Goal: Obtain resource: Download file/media

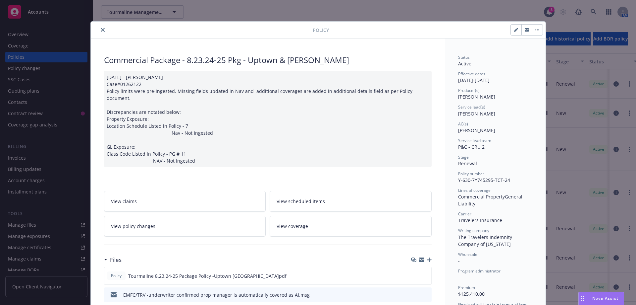
scroll to position [318, 0]
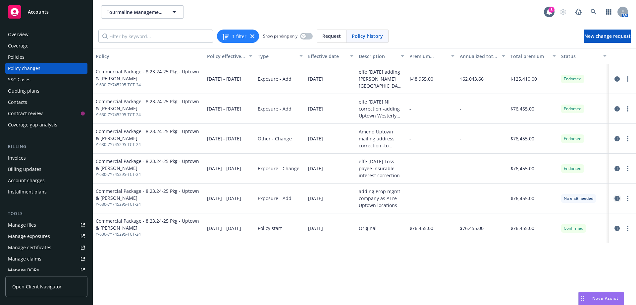
click at [616, 197] on icon "circleInformation" at bounding box center [617, 198] width 5 height 5
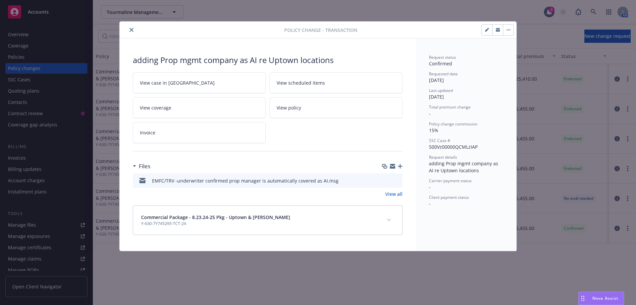
click at [130, 30] on icon "close" at bounding box center [132, 30] width 4 height 4
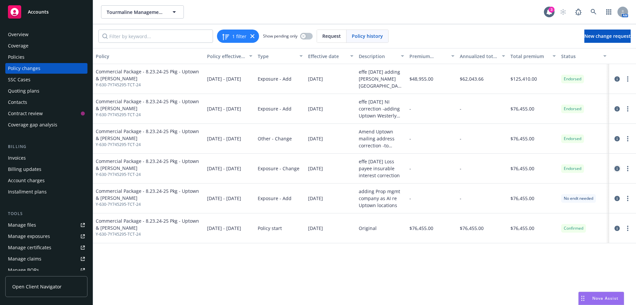
click at [617, 169] on icon "circleInformation" at bounding box center [617, 168] width 5 height 5
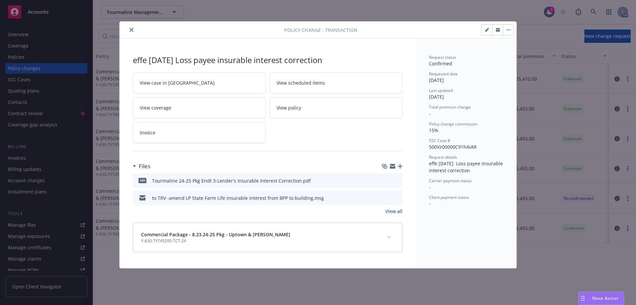
click at [398, 180] on icon "preview file" at bounding box center [396, 180] width 6 height 5
click at [131, 30] on icon "close" at bounding box center [132, 30] width 4 height 4
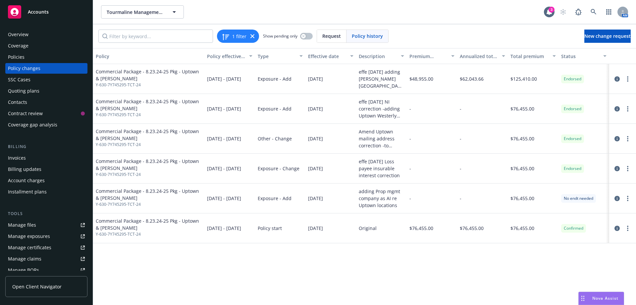
click at [23, 59] on div "Policies" at bounding box center [16, 57] width 17 height 11
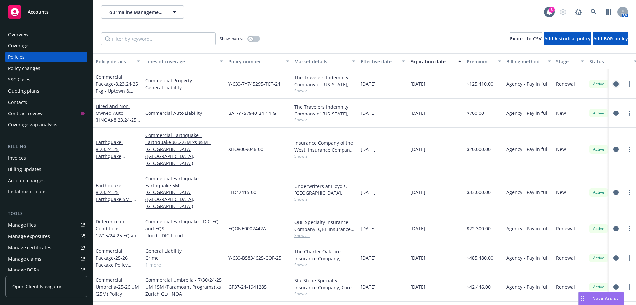
click at [617, 86] on icon "circleInformation" at bounding box center [616, 83] width 5 height 5
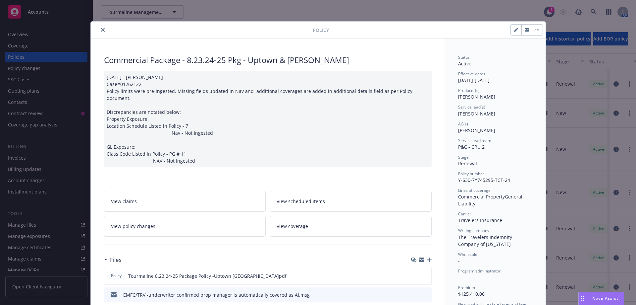
click at [102, 30] on icon "close" at bounding box center [103, 30] width 4 height 4
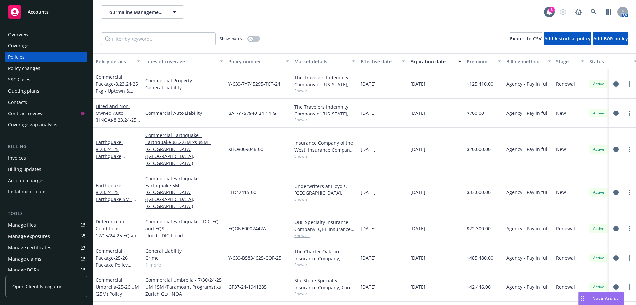
click at [617, 84] on icon "circleInformation" at bounding box center [616, 83] width 5 height 5
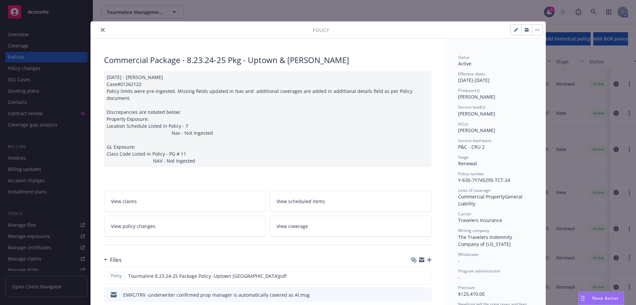
scroll to position [20, 0]
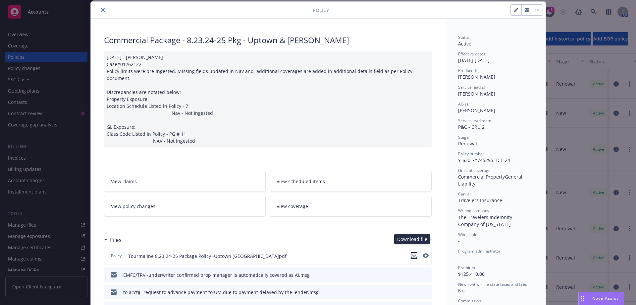
click at [412, 253] on icon "download file" at bounding box center [414, 255] width 5 height 5
click at [156, 198] on link "View policy changes" at bounding box center [185, 206] width 162 height 21
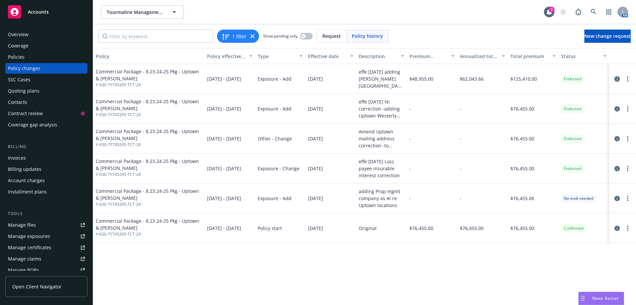
click at [618, 79] on icon "circleInformation" at bounding box center [617, 78] width 5 height 5
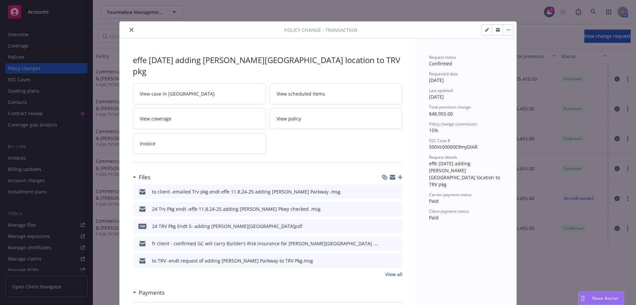
click at [394, 223] on icon "preview file" at bounding box center [396, 225] width 6 height 5
click at [130, 30] on icon "close" at bounding box center [132, 30] width 4 height 4
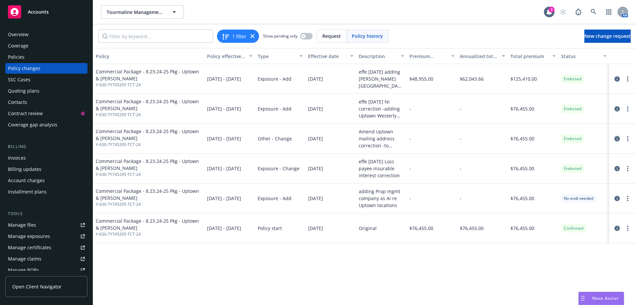
click at [616, 140] on icon "circleInformation" at bounding box center [617, 138] width 5 height 5
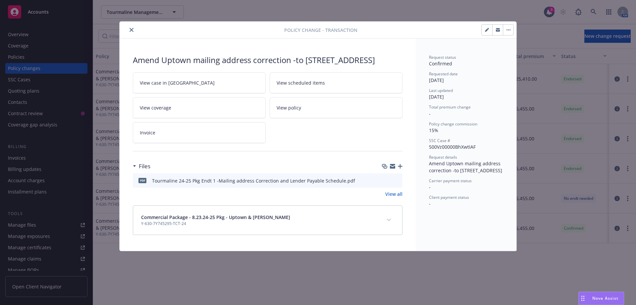
click at [398, 182] on icon "preview file" at bounding box center [396, 180] width 6 height 5
click at [130, 29] on icon "close" at bounding box center [132, 30] width 4 height 4
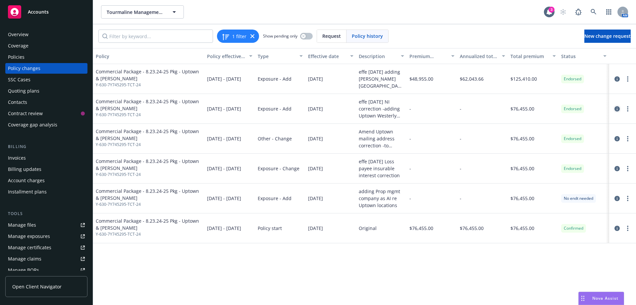
click at [618, 107] on icon "circleInformation" at bounding box center [617, 108] width 5 height 5
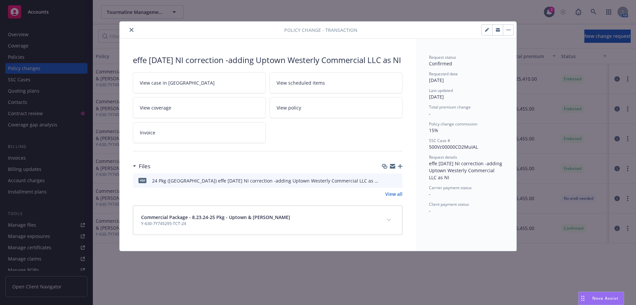
click at [395, 182] on icon "preview file" at bounding box center [396, 180] width 6 height 5
click at [133, 32] on button "close" at bounding box center [132, 30] width 8 height 8
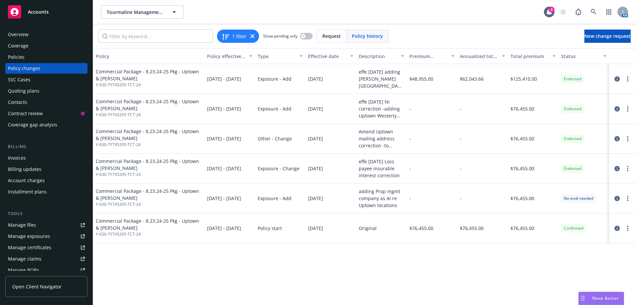
click at [21, 59] on div "Policies" at bounding box center [16, 57] width 17 height 11
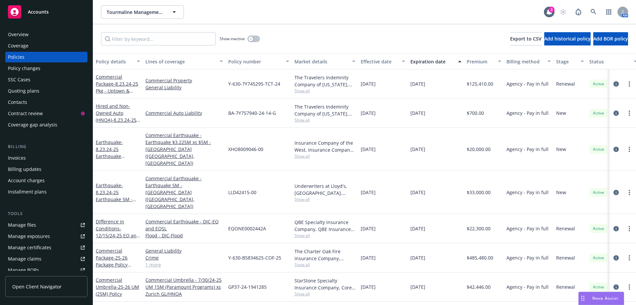
click at [618, 84] on icon "circleInformation" at bounding box center [616, 83] width 5 height 5
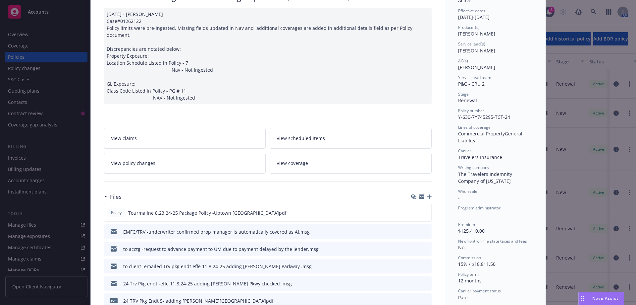
scroll to position [119, 0]
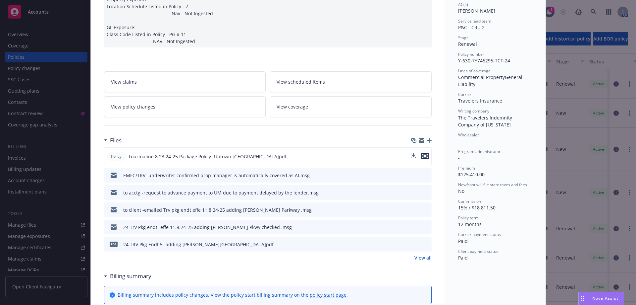
click at [423, 153] on icon "preview file" at bounding box center [425, 155] width 6 height 5
